Goal: Use online tool/utility

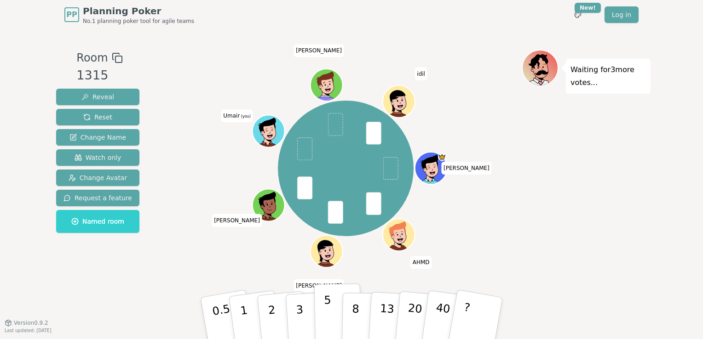
click at [328, 306] on p "5" at bounding box center [328, 319] width 8 height 50
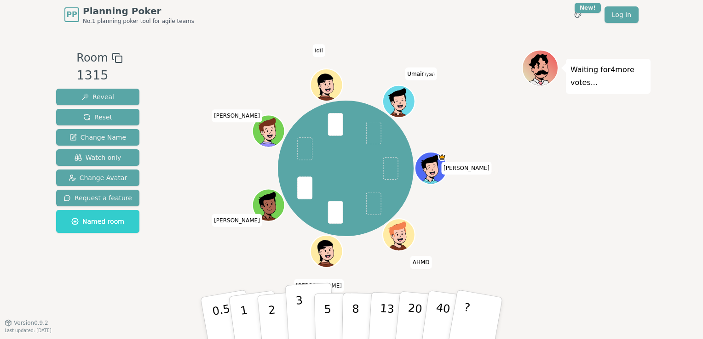
click at [300, 304] on p "3" at bounding box center [300, 319] width 10 height 50
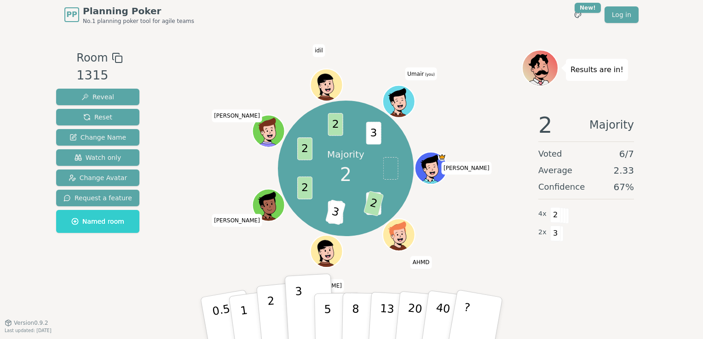
click at [269, 303] on p "2" at bounding box center [273, 320] width 12 height 50
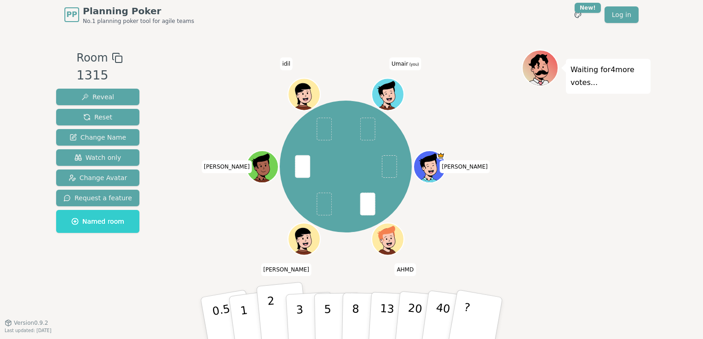
drag, startPoint x: 272, startPoint y: 304, endPoint x: 278, endPoint y: 299, distance: 7.8
click at [272, 304] on p "2" at bounding box center [273, 320] width 12 height 50
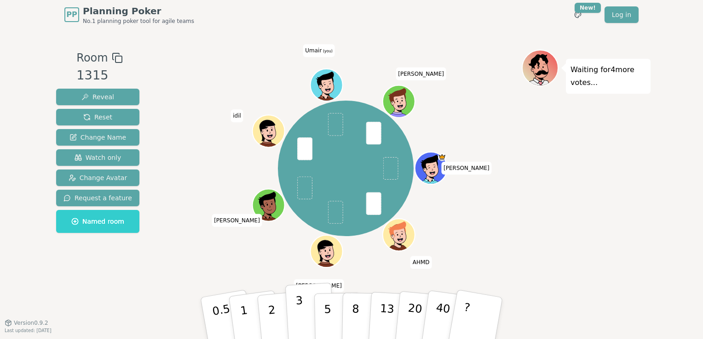
click at [302, 320] on p "3" at bounding box center [300, 319] width 10 height 50
